Goal: Information Seeking & Learning: Get advice/opinions

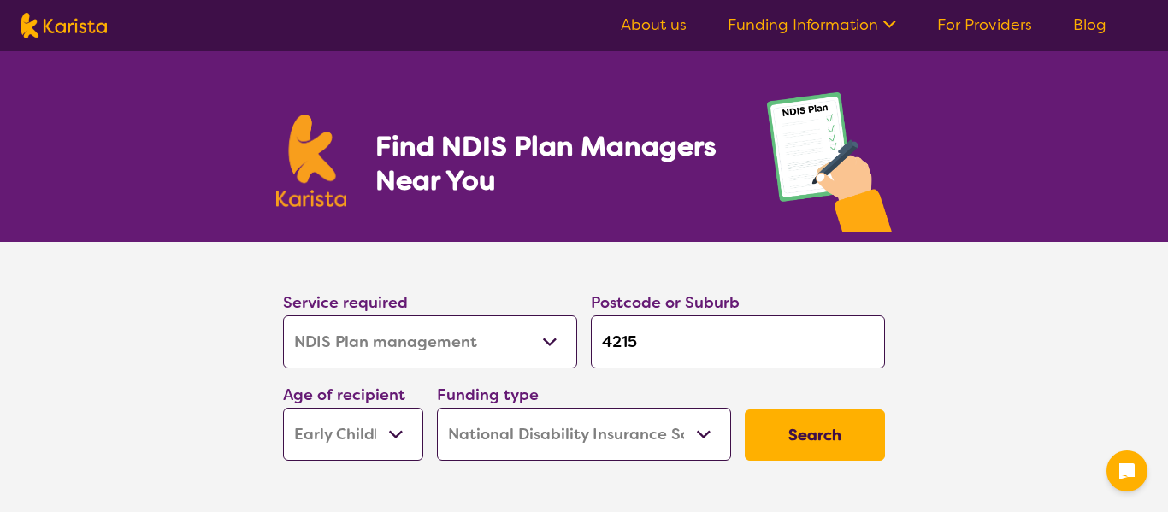
select select "NDIS Plan management"
select select "EC"
select select "NDIS"
select select "NDIS Plan management"
select select "EC"
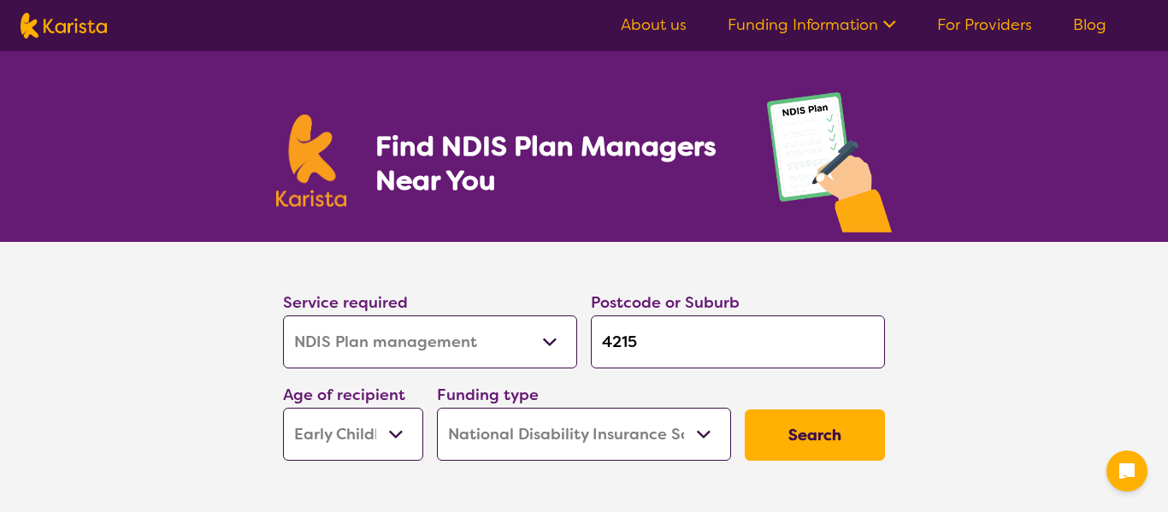
select select "NDIS"
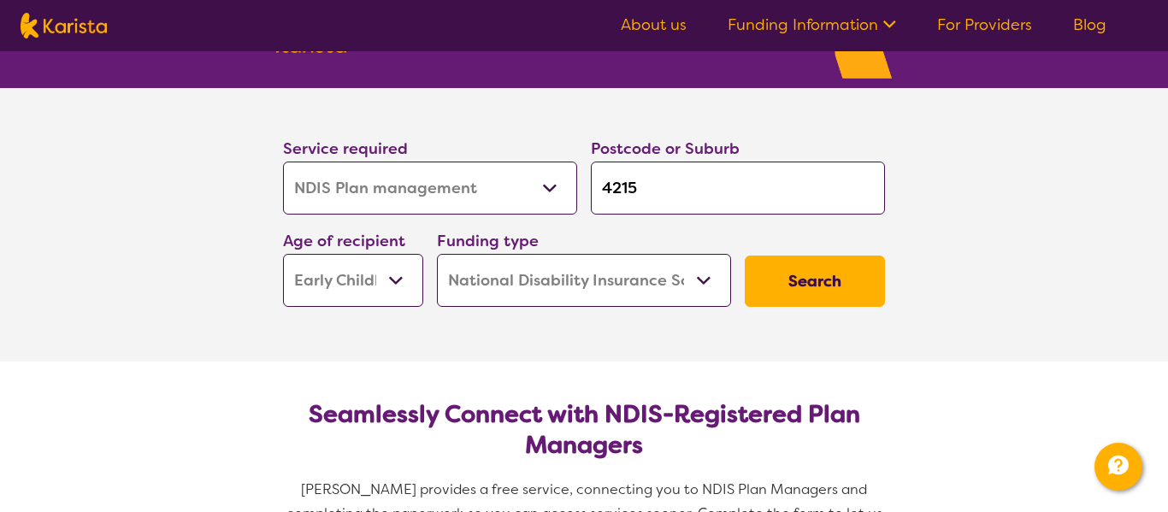
click at [800, 266] on button "Search" at bounding box center [815, 281] width 140 height 51
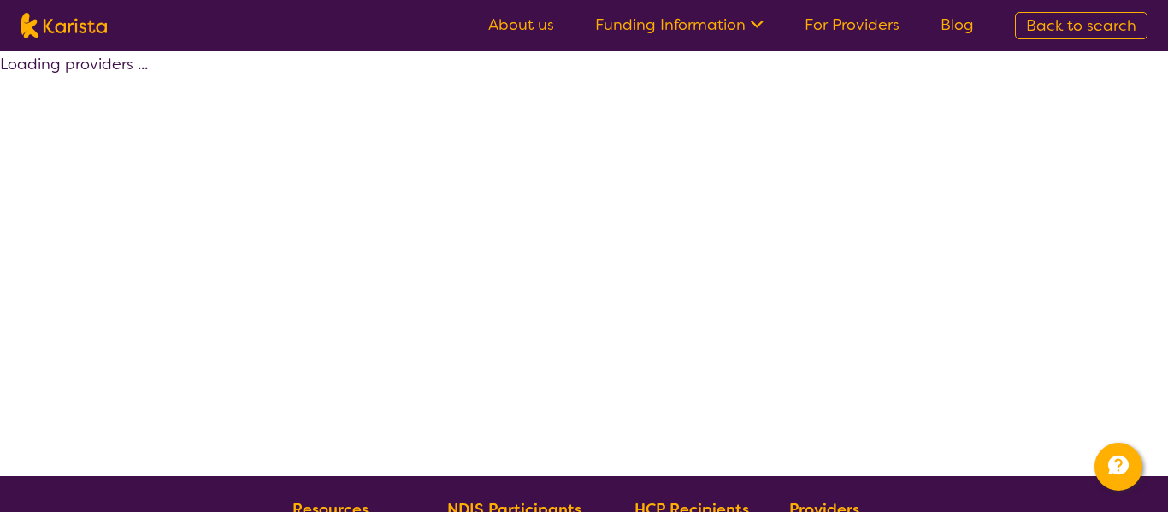
select select "by_score"
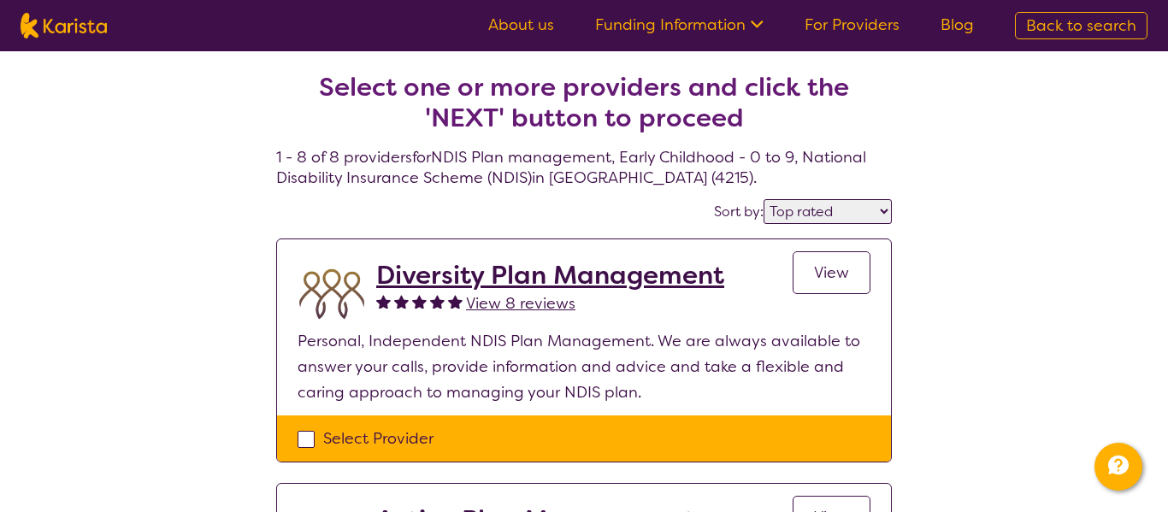
scroll to position [38, 0]
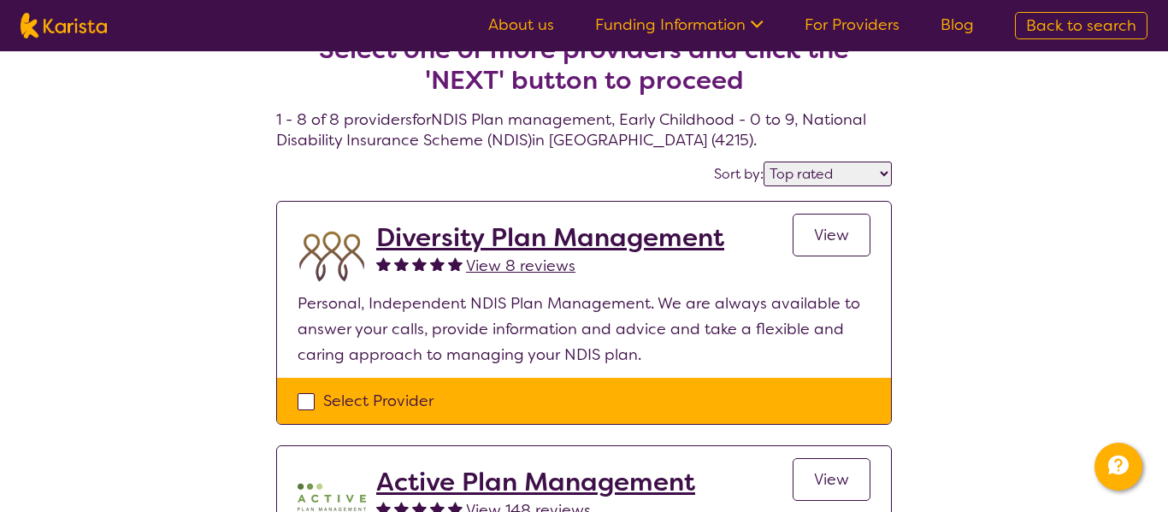
click at [508, 233] on h2 "Diversity Plan Management" at bounding box center [550, 237] width 348 height 31
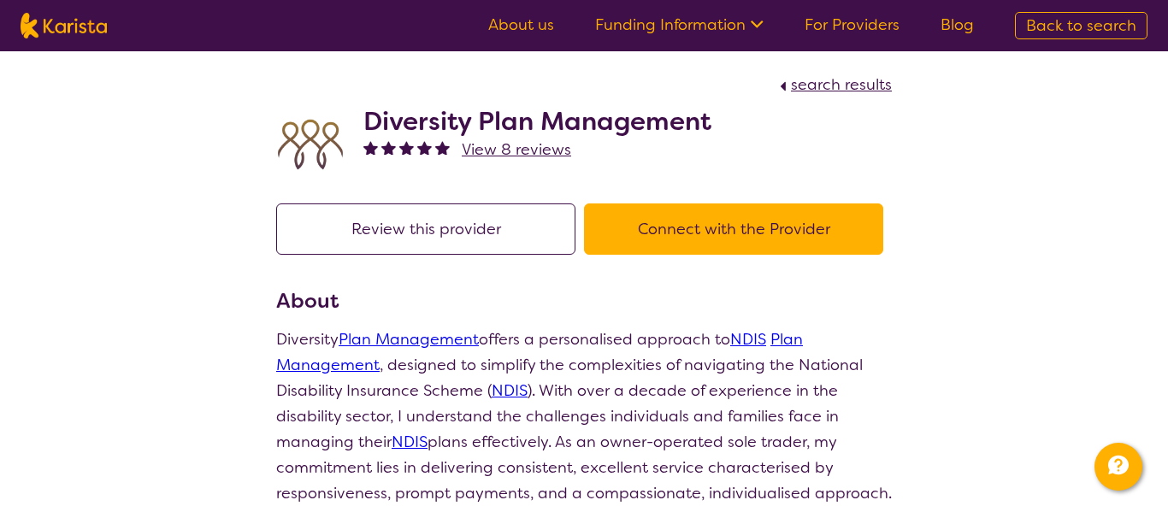
click at [807, 232] on button "Connect with the Provider" at bounding box center [733, 228] width 299 height 51
select select "by_score"
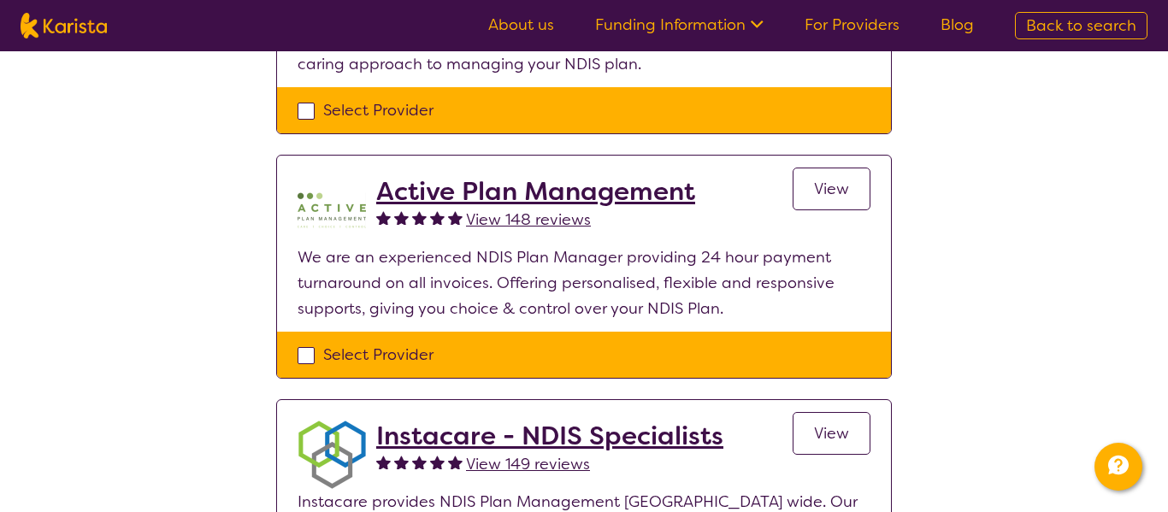
scroll to position [331, 0]
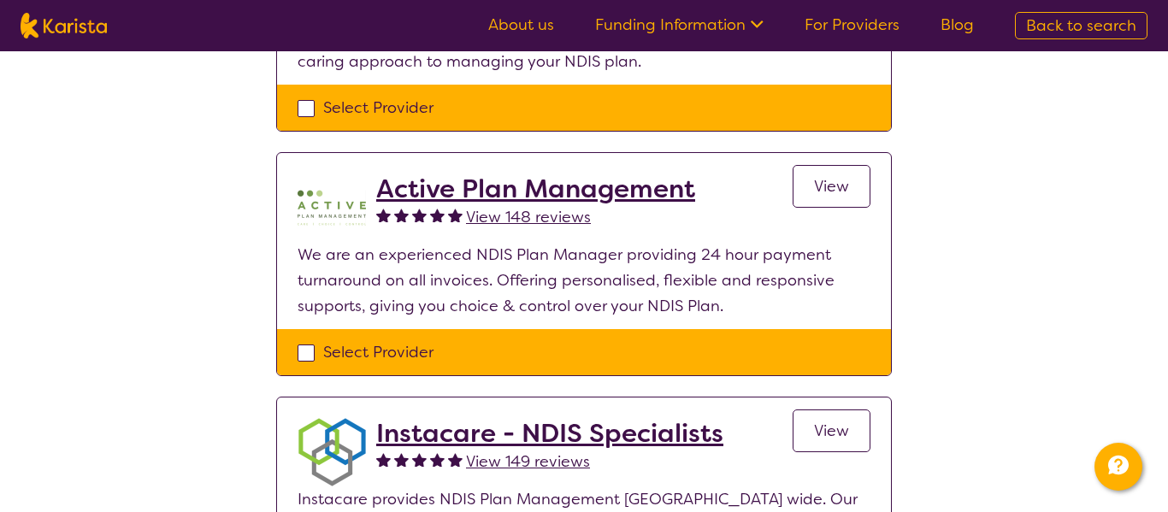
scroll to position [154, 0]
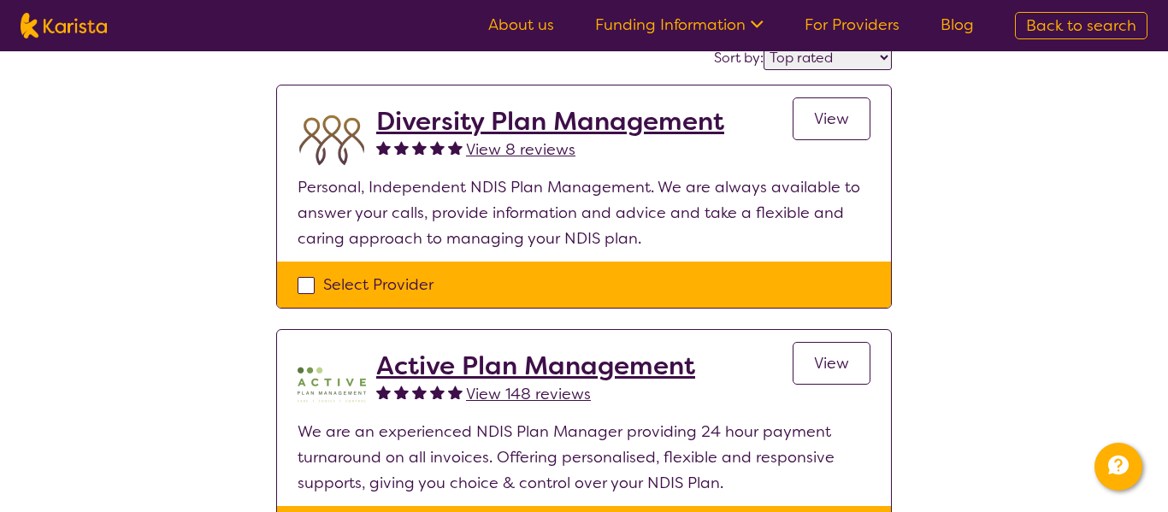
select select "NDIS Plan management"
select select "EC"
select select "NDIS"
select select "NDIS Plan management"
select select "EC"
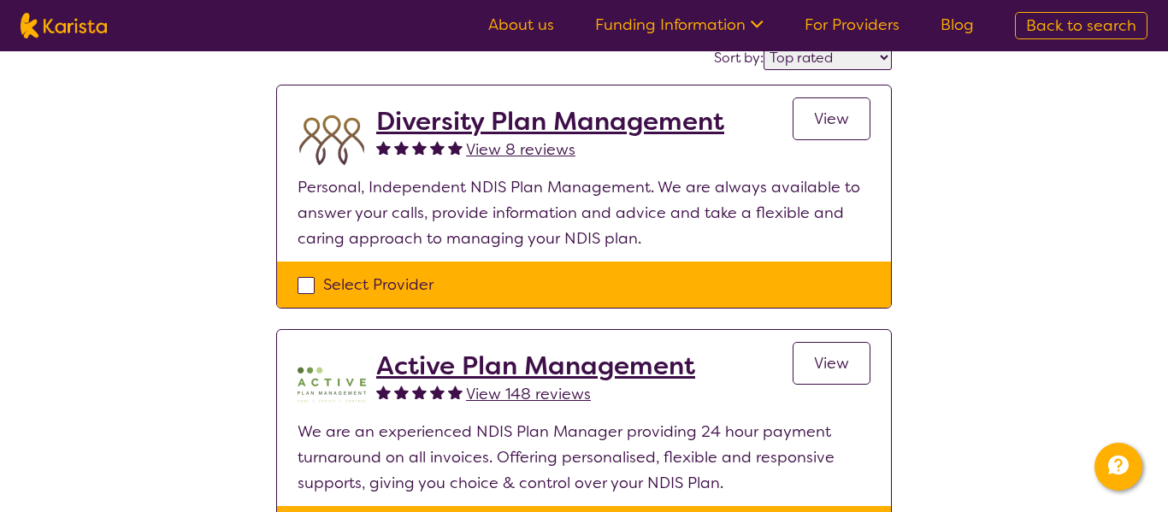
select select "NDIS"
